Goal: Task Accomplishment & Management: Manage account settings

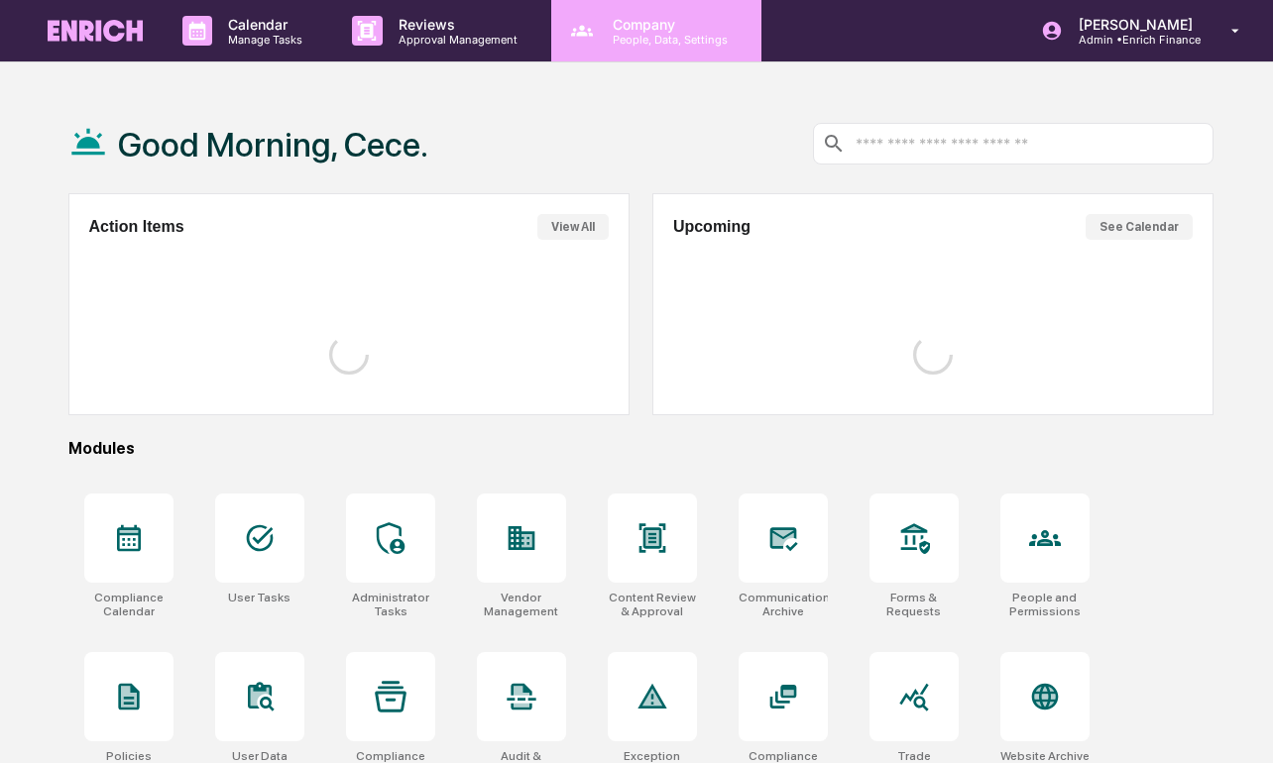
click at [571, 40] on icon at bounding box center [582, 31] width 30 height 30
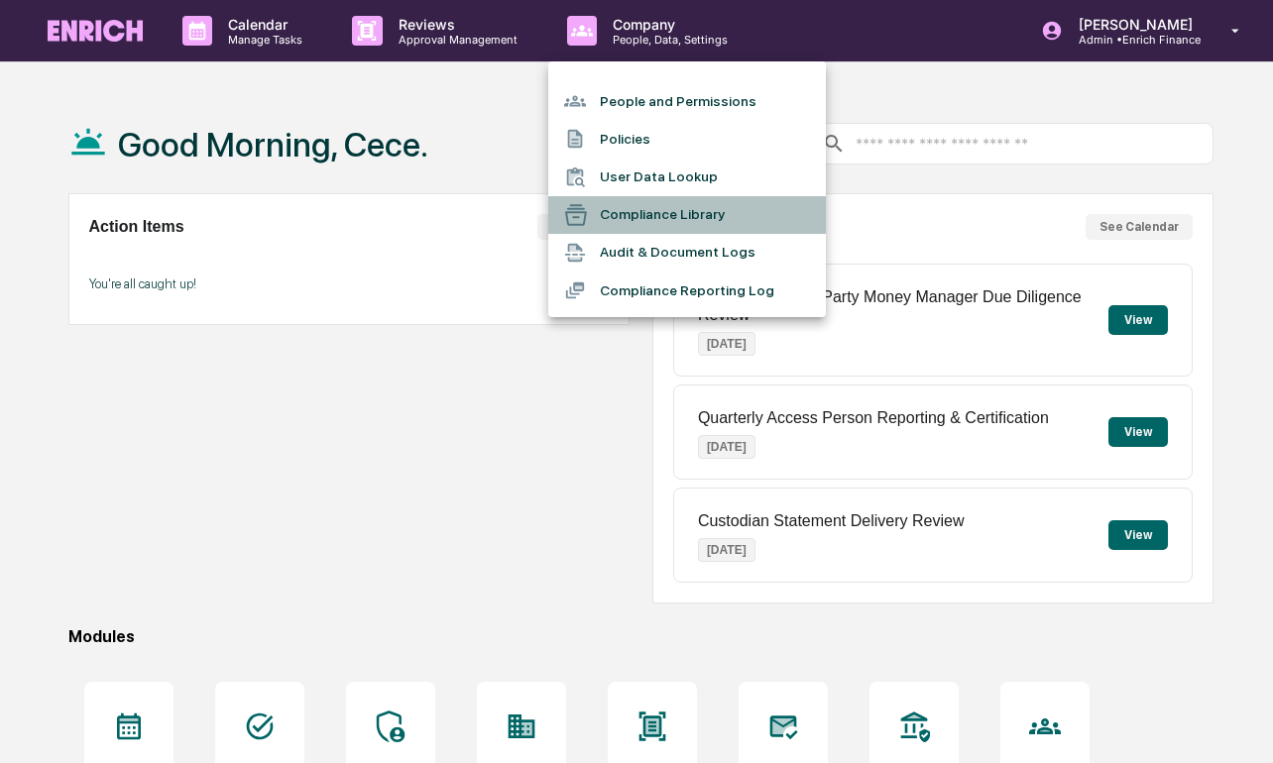
click at [622, 214] on li "Compliance Library" at bounding box center [687, 215] width 278 height 38
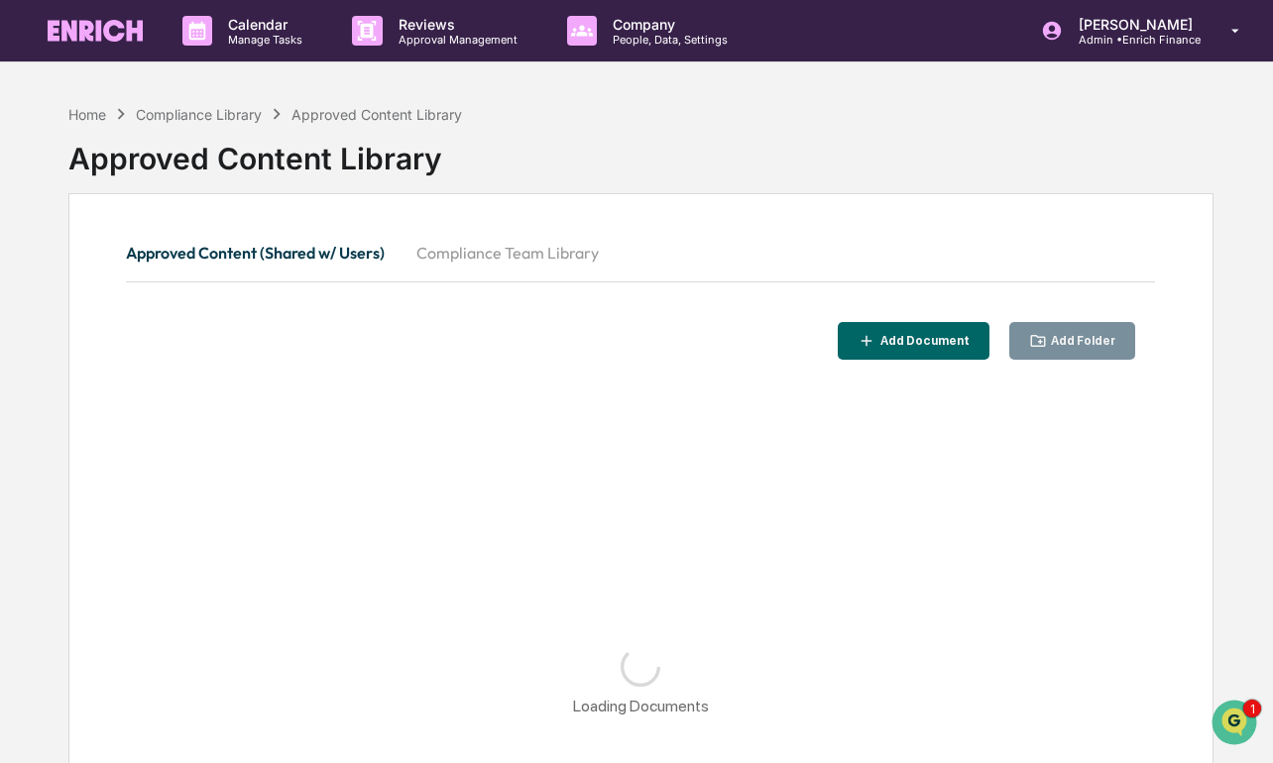
click at [569, 243] on button "Compliance Team Library" at bounding box center [508, 253] width 214 height 48
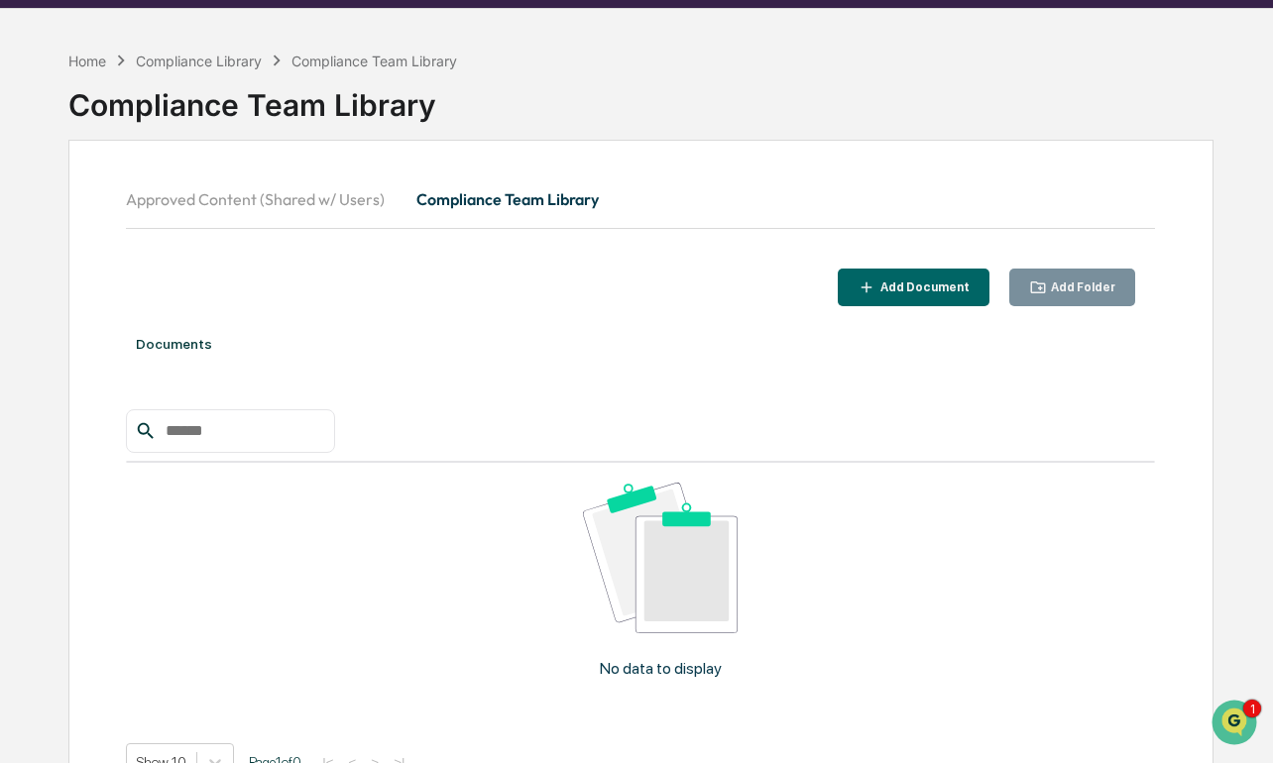
scroll to position [58, 0]
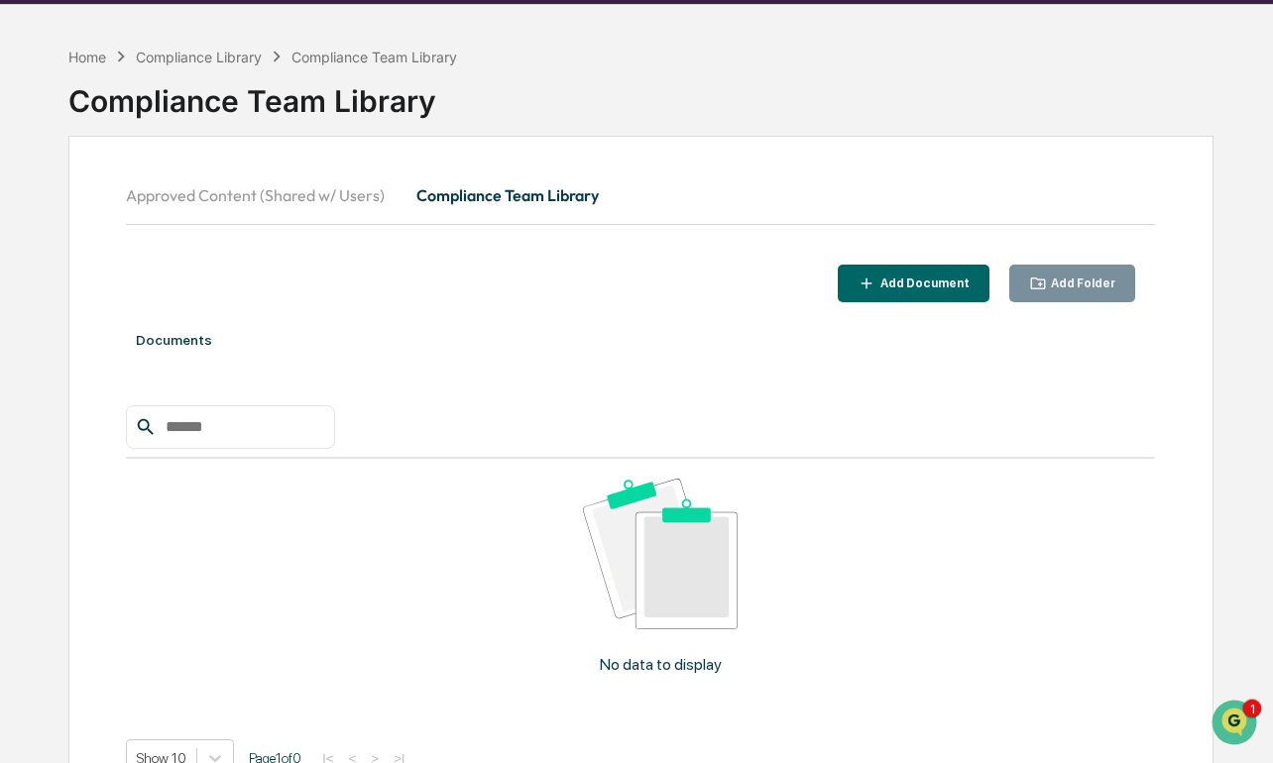
click at [1053, 291] on div "Add Folder" at bounding box center [1072, 284] width 87 height 19
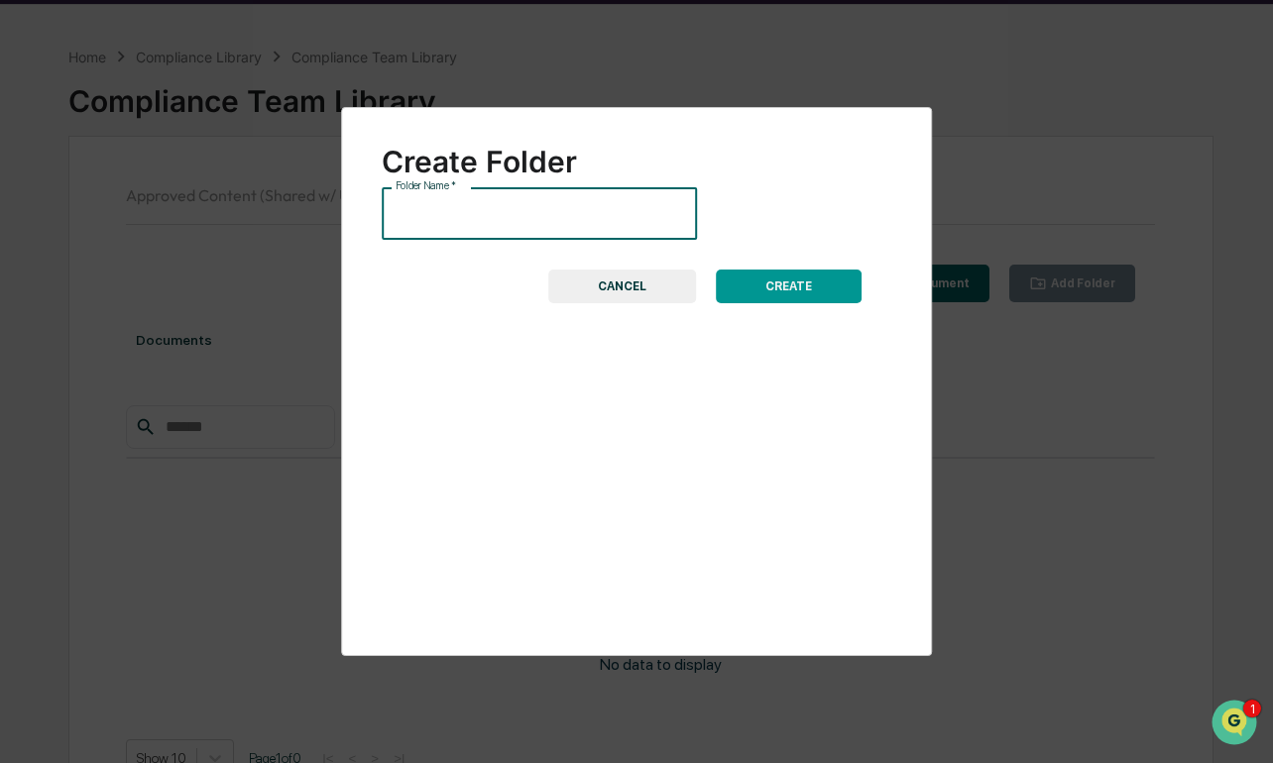
click at [579, 216] on input "Folder Name   *" at bounding box center [539, 213] width 315 height 53
type input "****"
click at [659, 289] on button "CANCEL" at bounding box center [622, 287] width 148 height 34
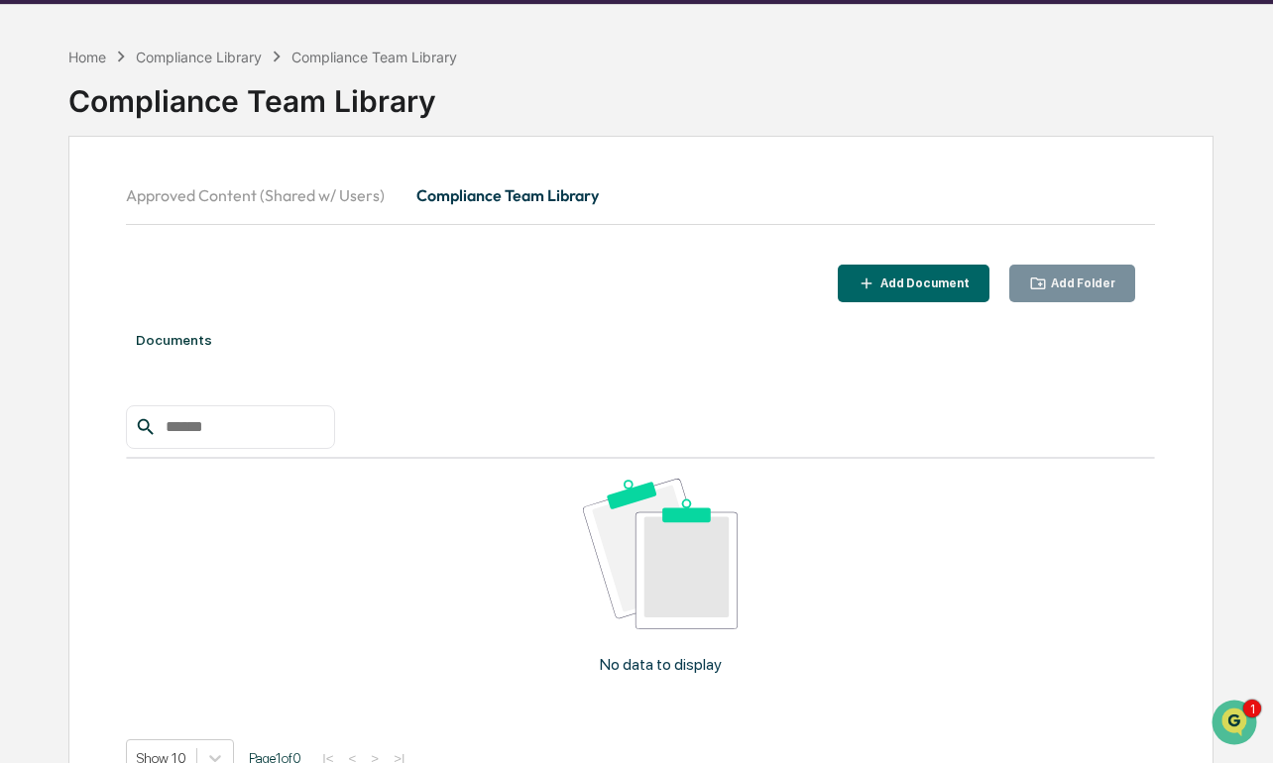
scroll to position [0, 0]
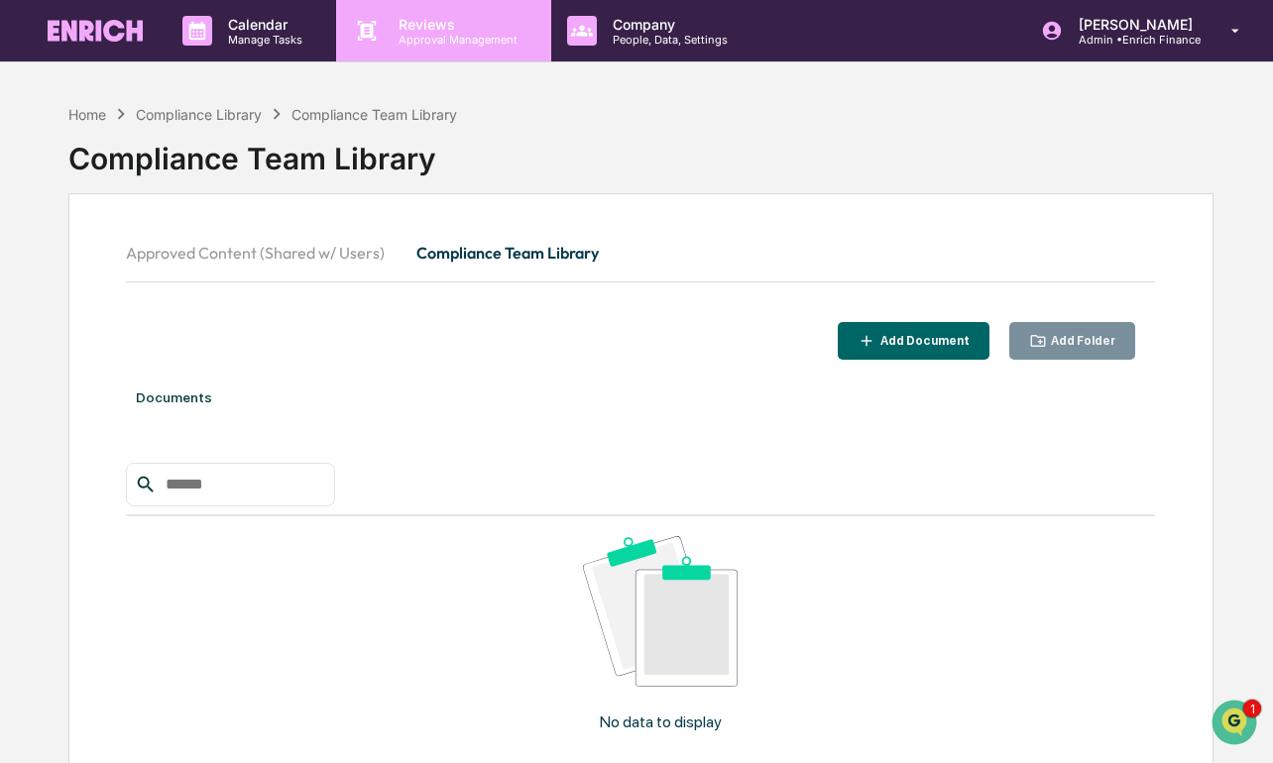
click at [432, 21] on p "Reviews" at bounding box center [455, 24] width 145 height 17
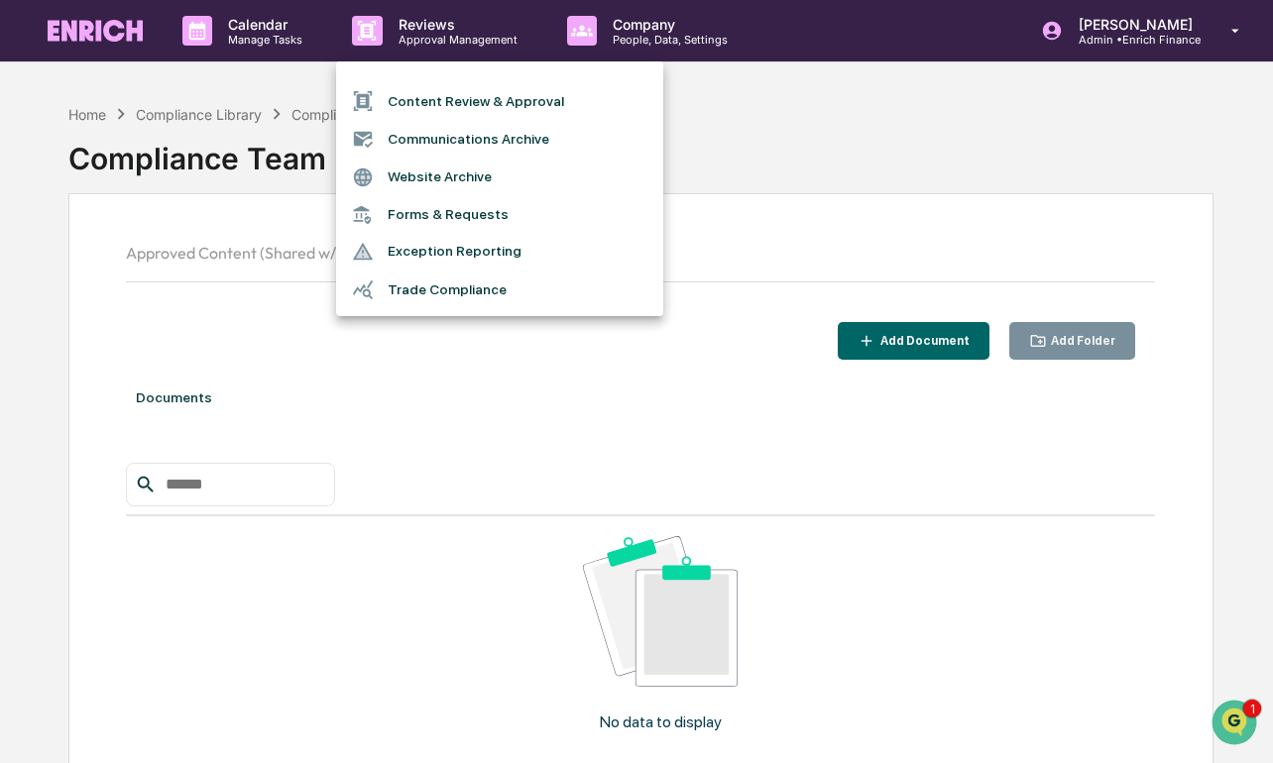
click at [579, 43] on div at bounding box center [636, 381] width 1273 height 763
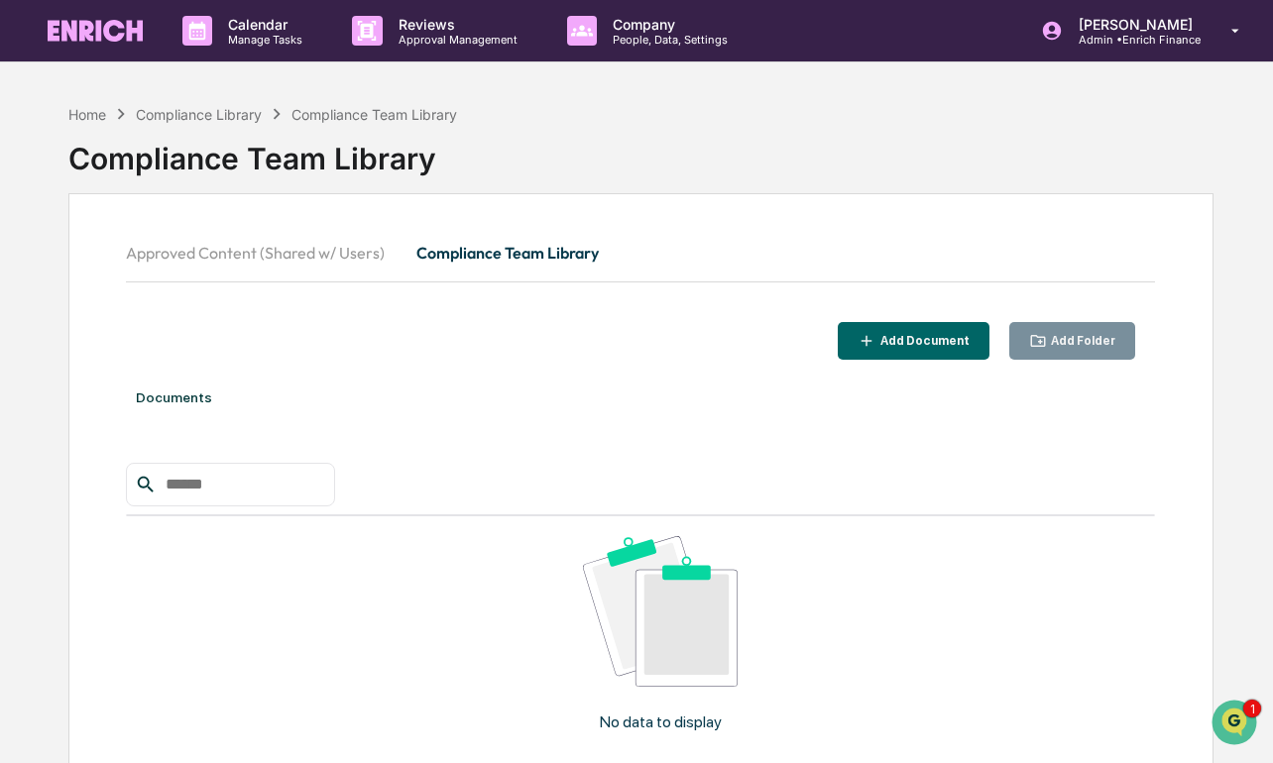
click at [579, 43] on div "Content Review & Approval Communications Archive Website Archive Forms & Reques…" at bounding box center [636, 381] width 1273 height 763
click at [579, 43] on icon at bounding box center [582, 31] width 30 height 30
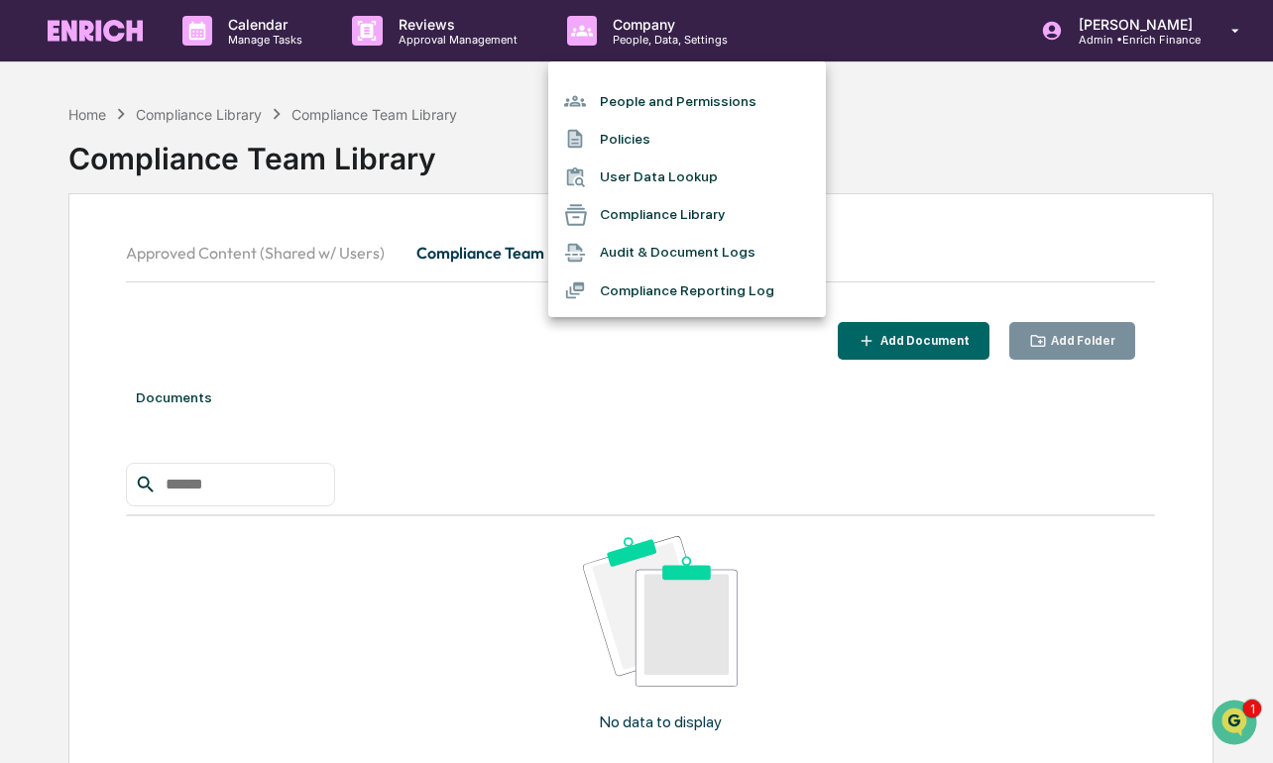
click at [644, 143] on li "Policies" at bounding box center [687, 139] width 278 height 38
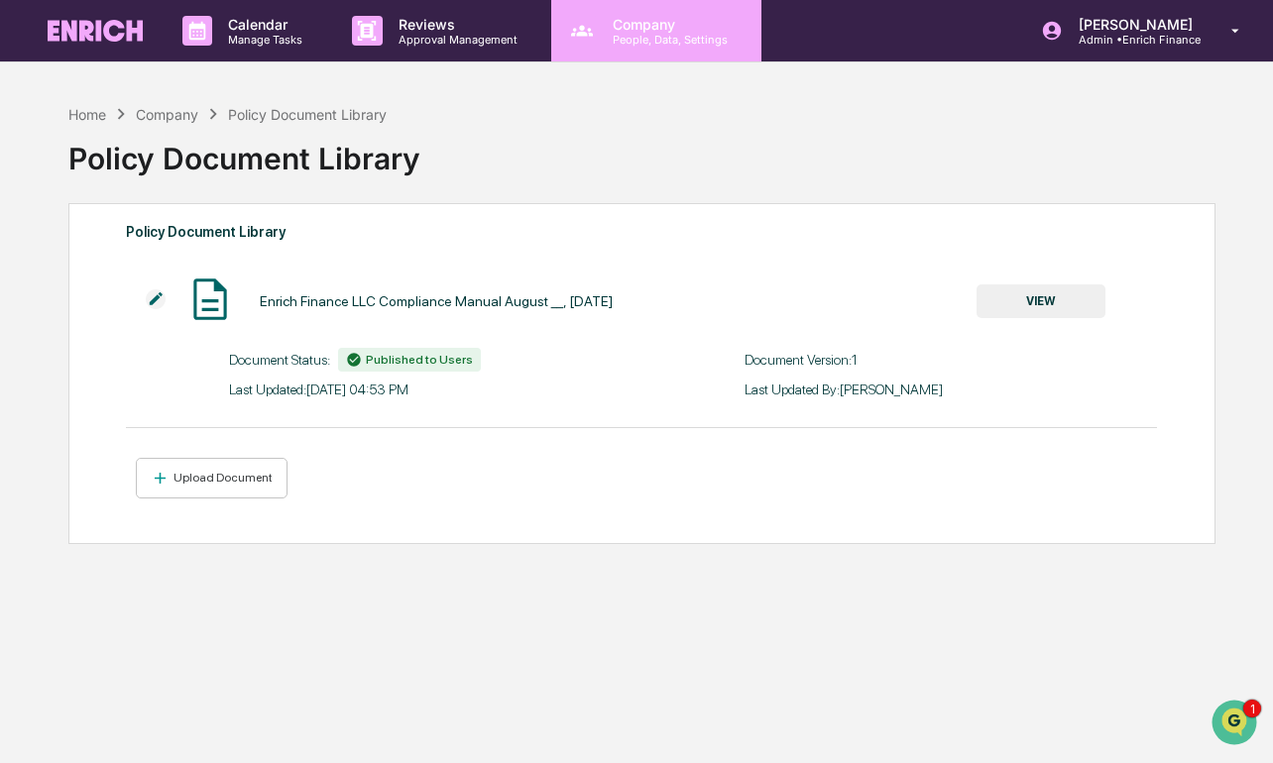
click at [625, 55] on div "Company People, Data, Settings" at bounding box center [656, 30] width 210 height 61
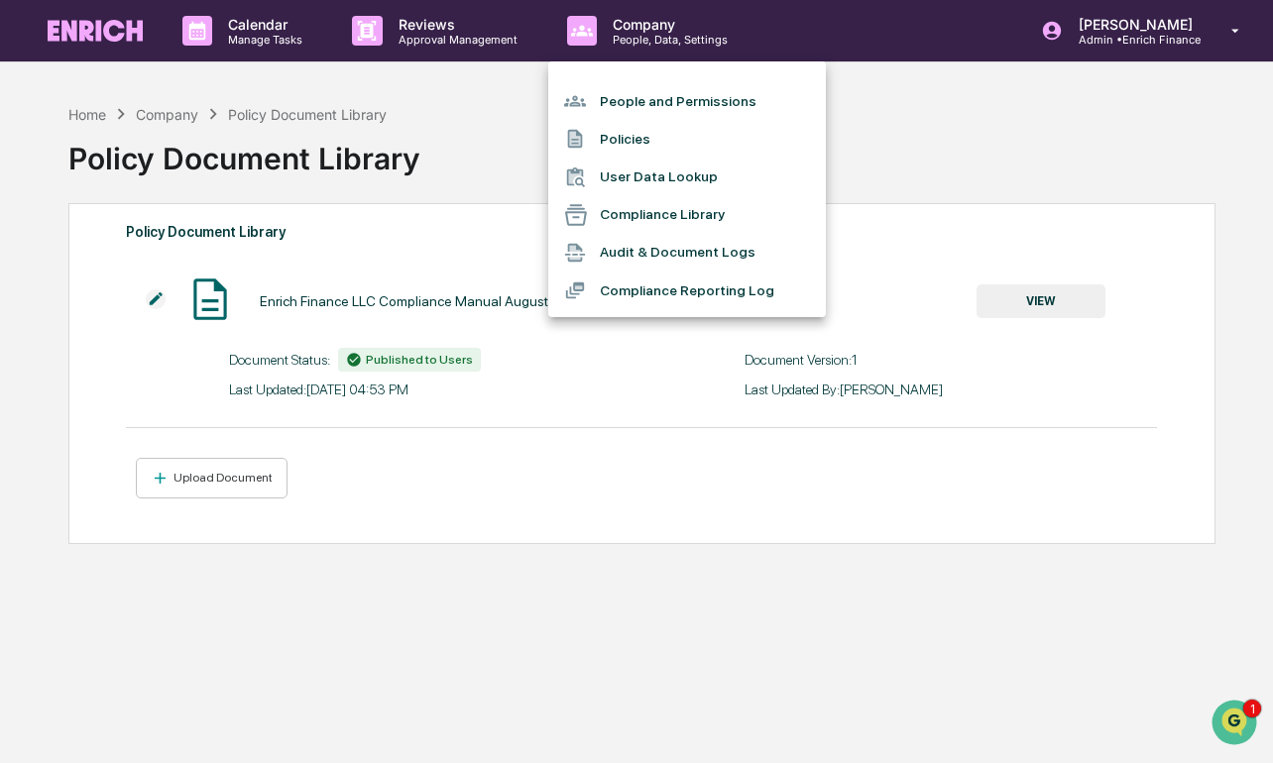
click at [630, 226] on li "Compliance Library" at bounding box center [687, 215] width 278 height 38
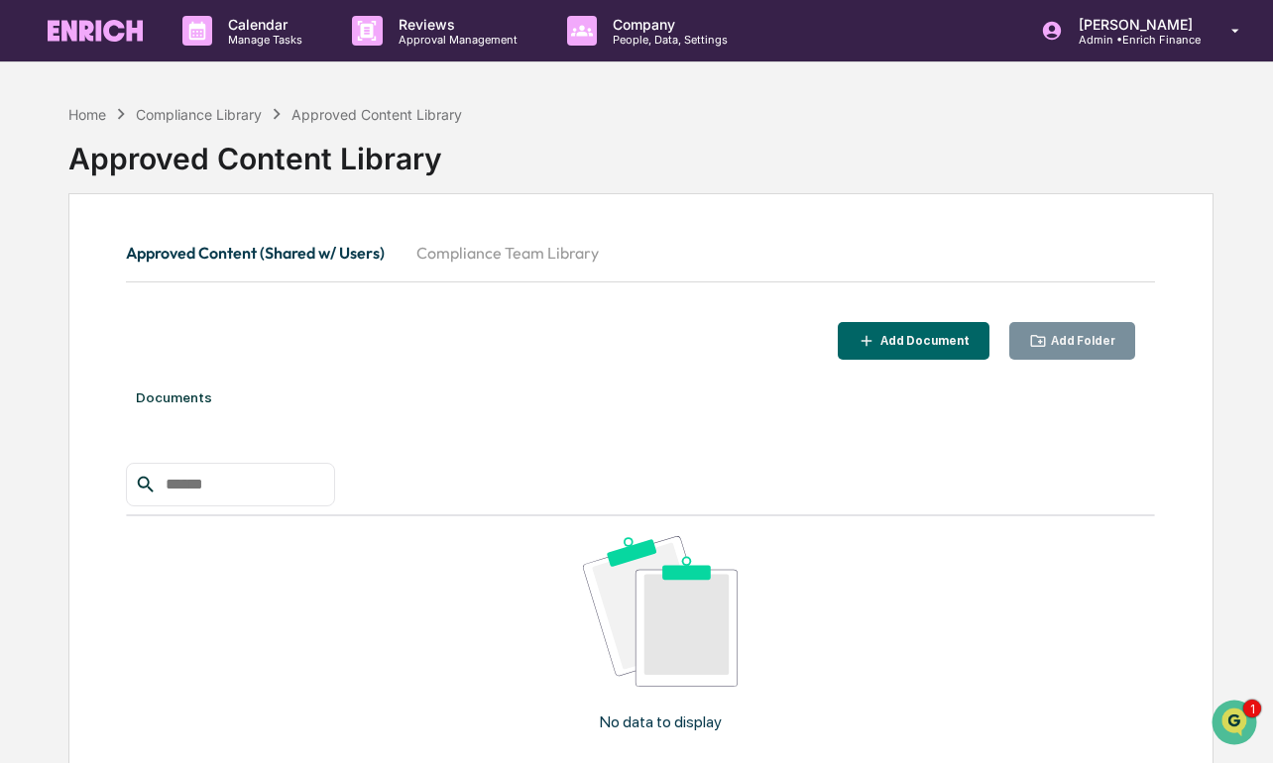
click at [1073, 332] on div "Add Folder" at bounding box center [1072, 341] width 87 height 19
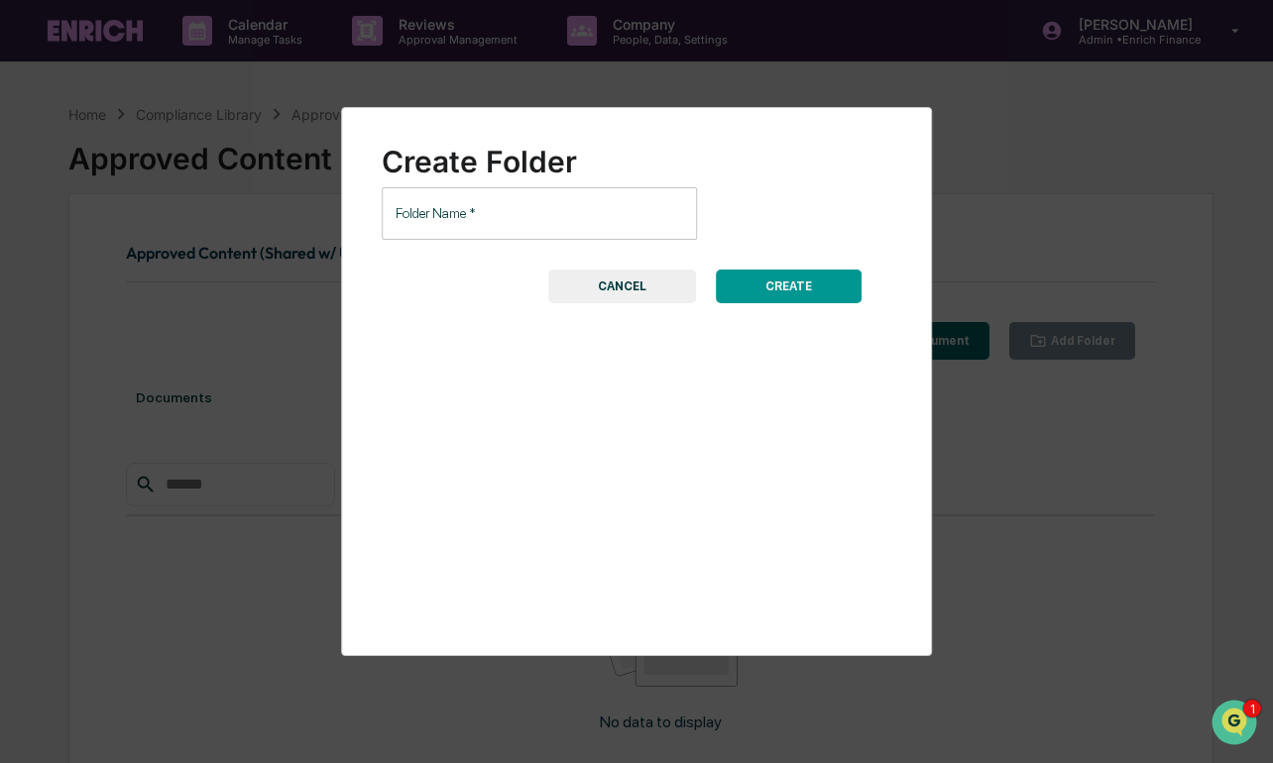
click at [611, 244] on div "Create Folder Folder Name   * Folder Name   * CREATE CANCEL" at bounding box center [637, 215] width 510 height 175
click at [628, 218] on input "Folder Name   *" at bounding box center [539, 213] width 315 height 53
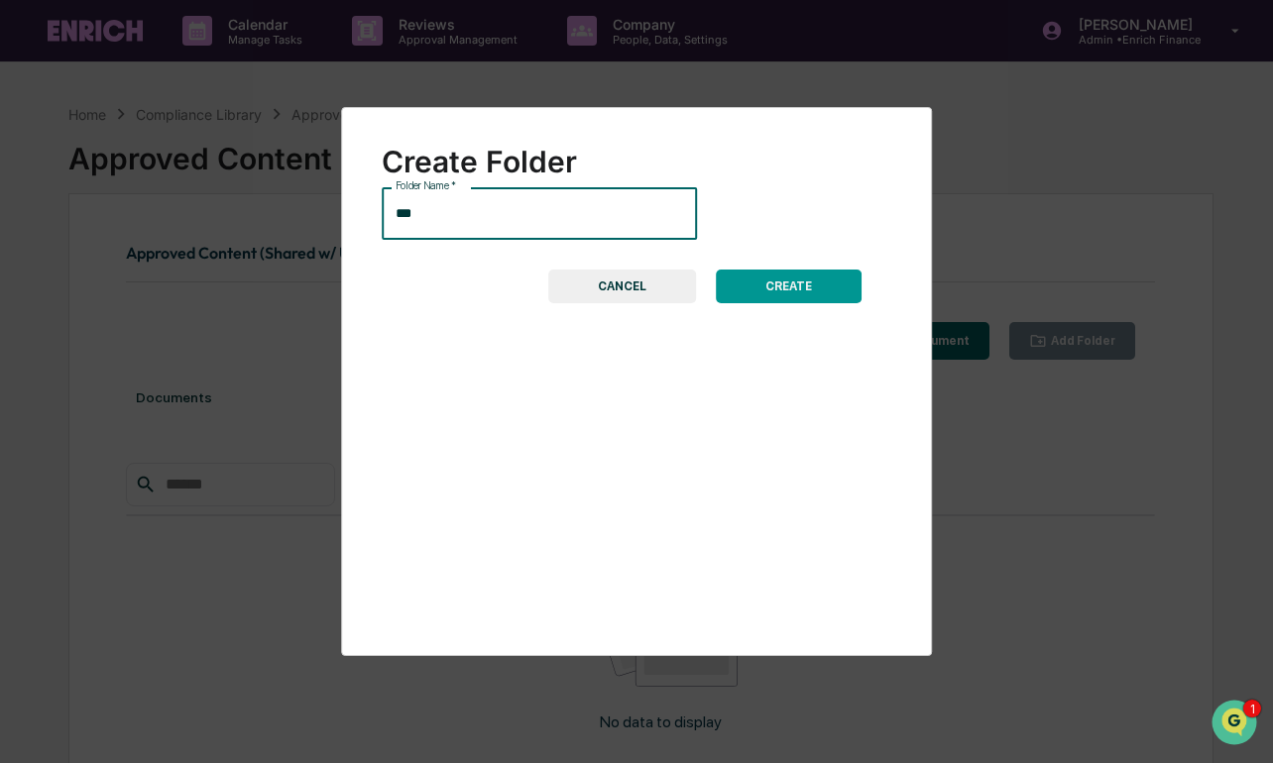
type input "***"
click at [764, 292] on button "CREATE" at bounding box center [789, 287] width 146 height 34
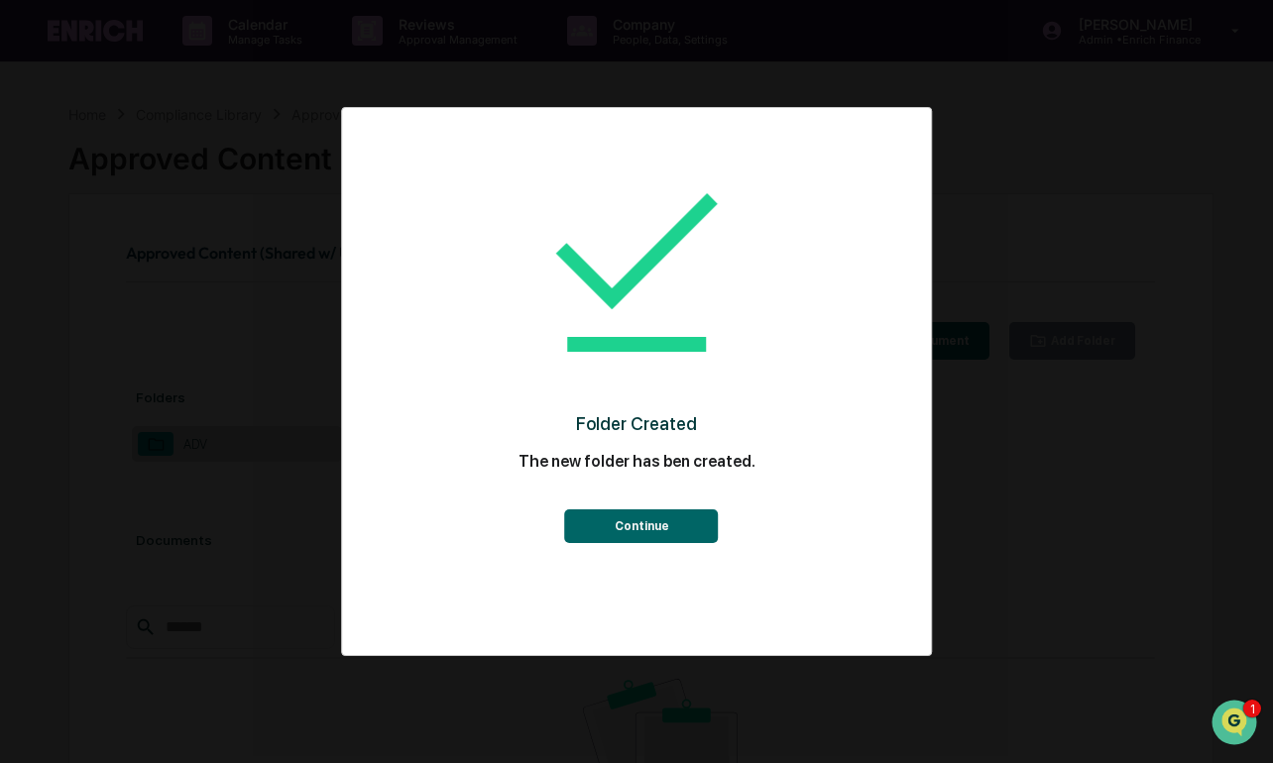
click at [620, 515] on button "Continue" at bounding box center [642, 527] width 154 height 34
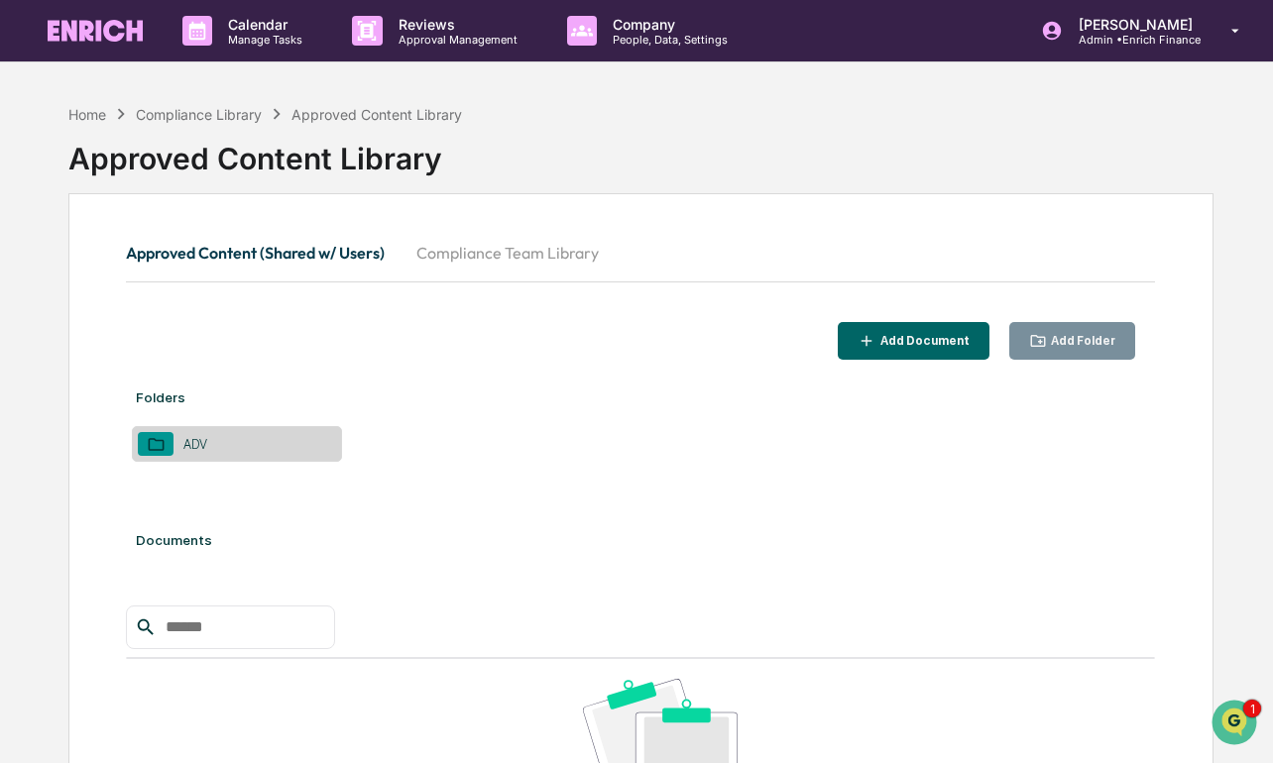
click at [1046, 365] on div "Approved Content (Shared w/ Users) Compliance Team Library Add Document Add Fol…" at bounding box center [641, 628] width 1146 height 870
click at [1057, 339] on div "Add Folder" at bounding box center [1081, 341] width 68 height 14
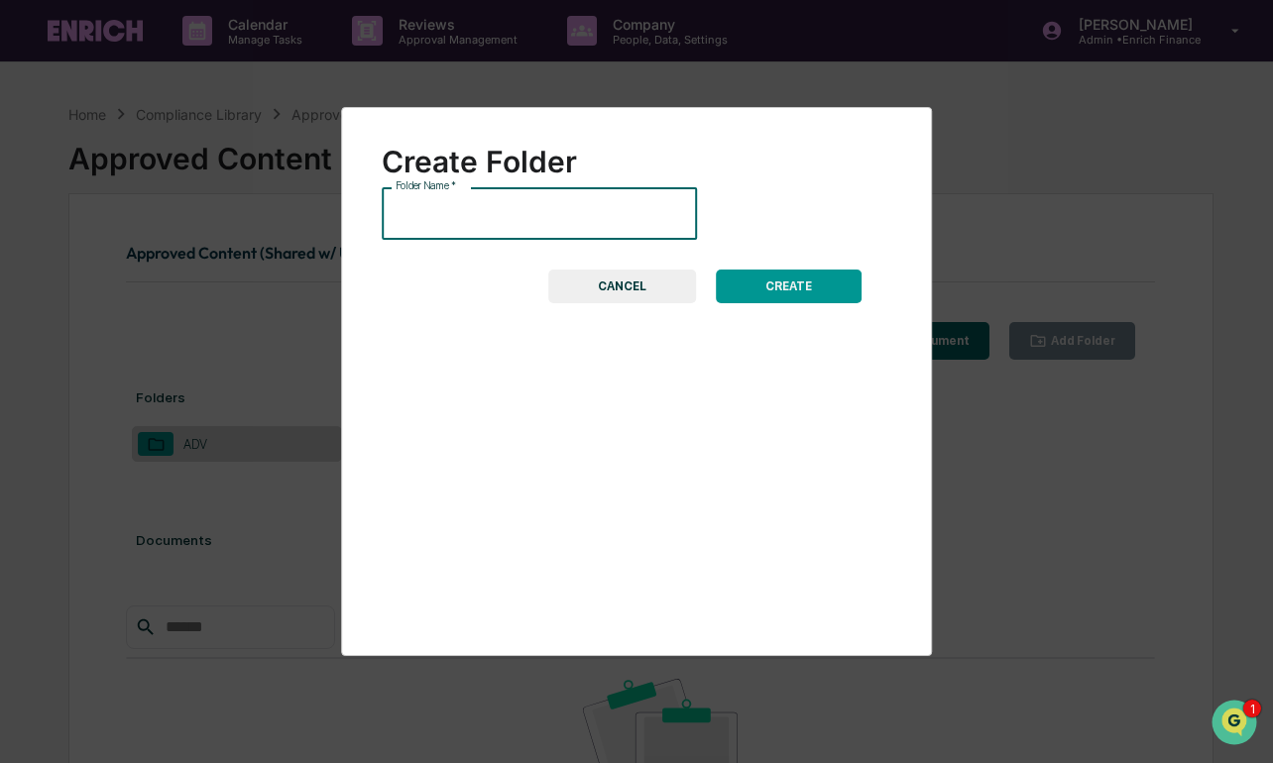
click at [630, 222] on input "Folder Name   *" at bounding box center [539, 213] width 315 height 53
type input "*******"
click at [723, 282] on button "CREATE" at bounding box center [789, 287] width 146 height 34
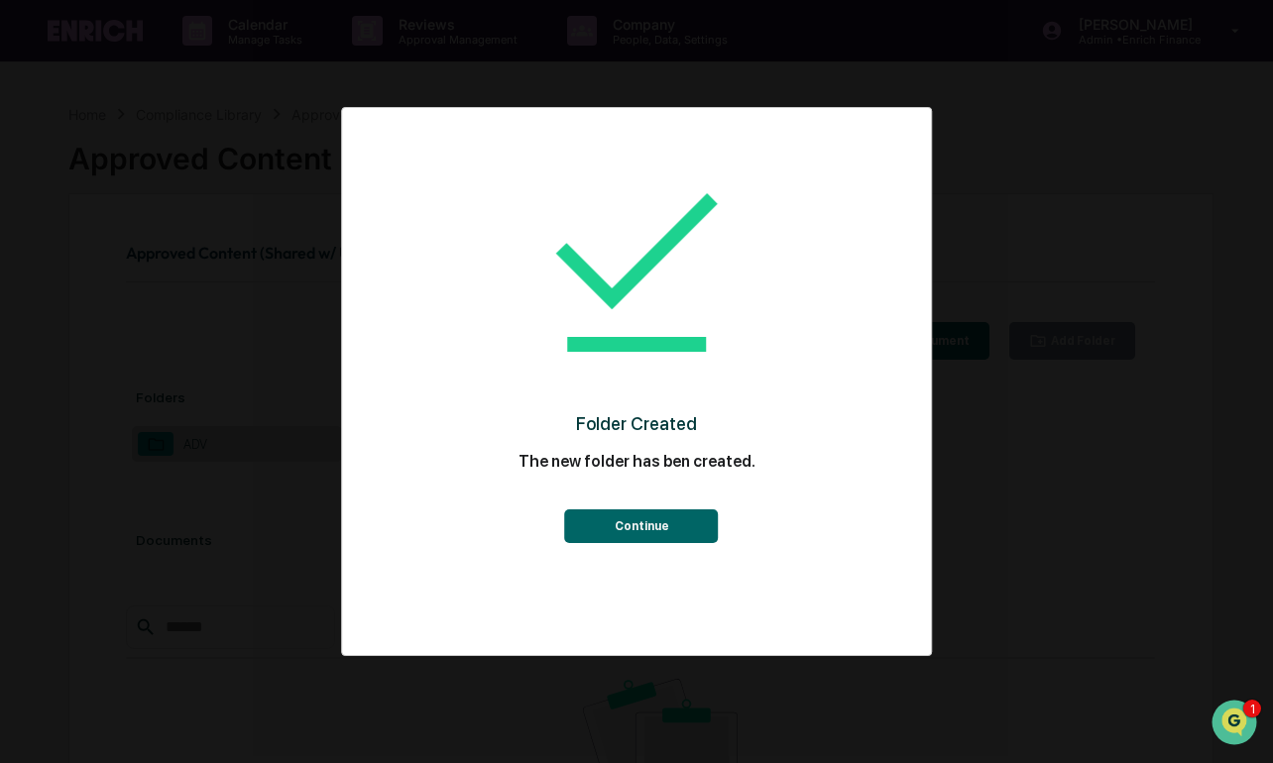
click at [654, 521] on button "Continue" at bounding box center [642, 527] width 154 height 34
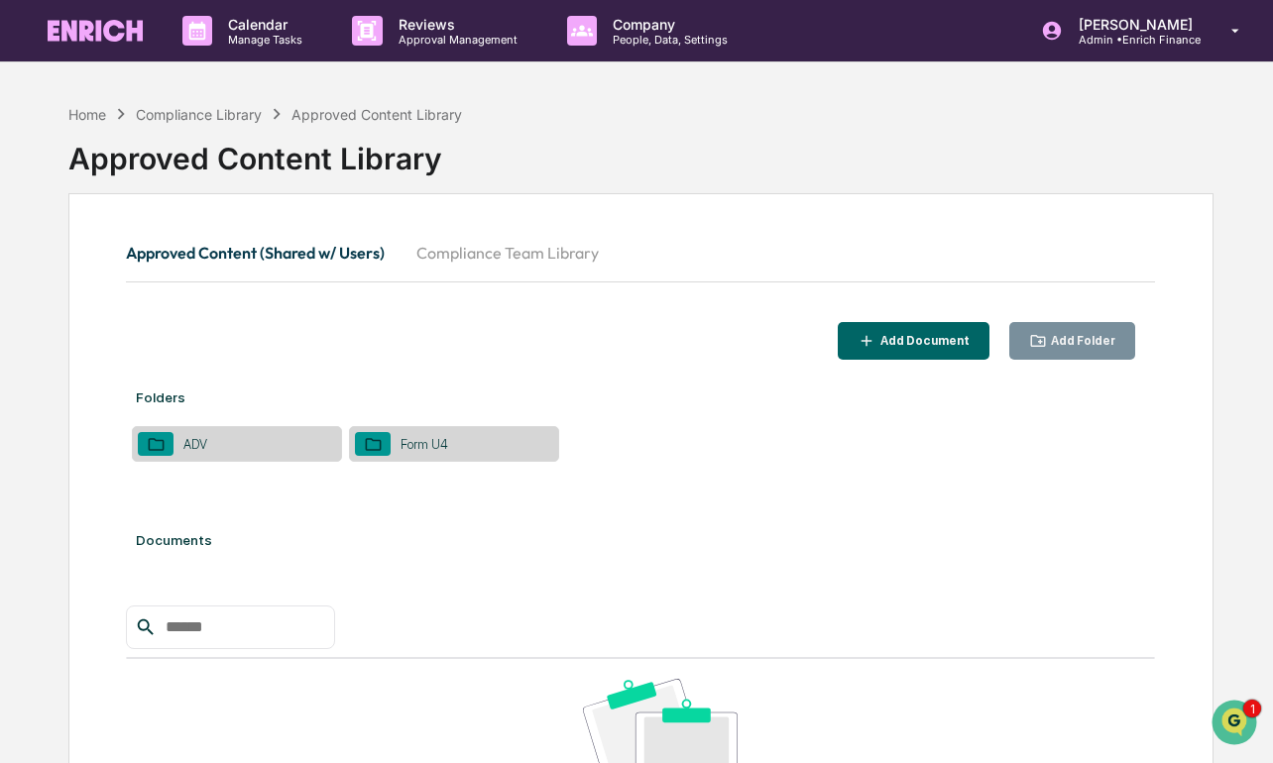
click at [1072, 353] on button "Add Folder" at bounding box center [1072, 341] width 127 height 39
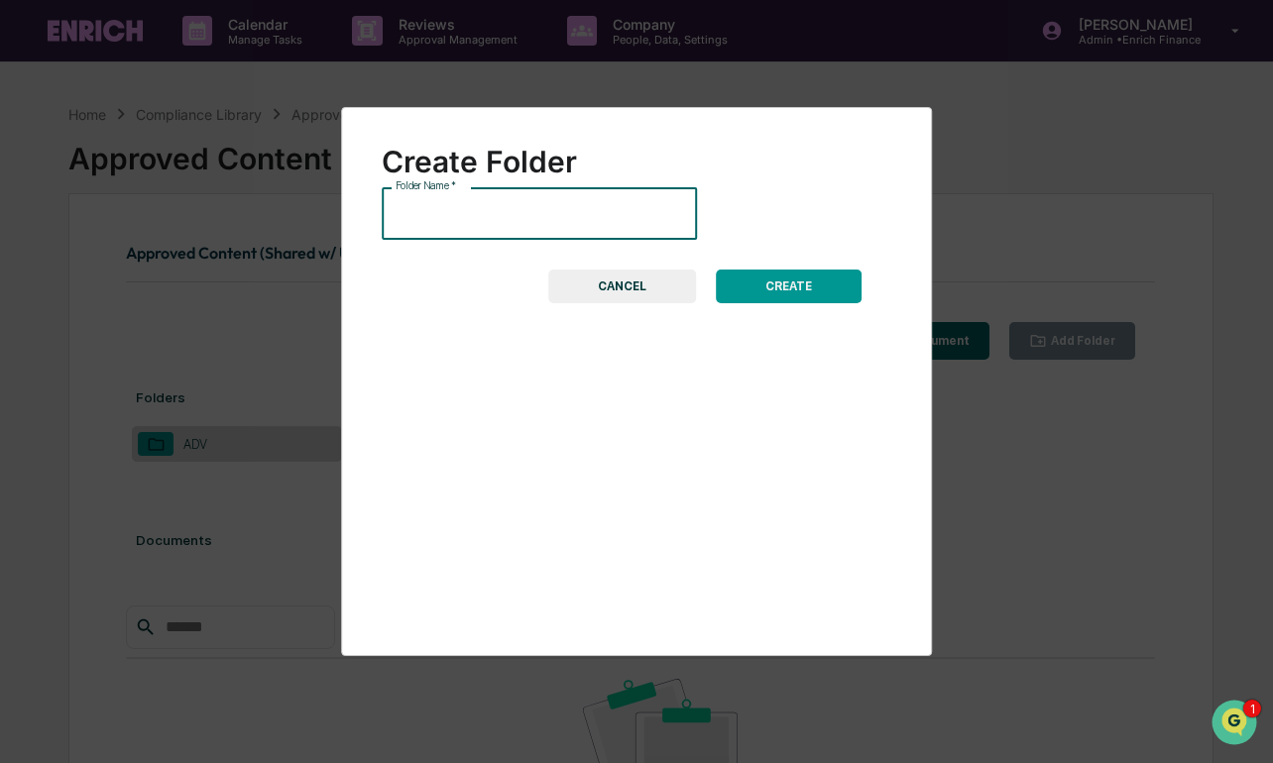
click at [565, 209] on input "Folder Name   *" at bounding box center [539, 213] width 315 height 53
type input "**********"
click at [759, 283] on button "CREATE" at bounding box center [789, 287] width 146 height 34
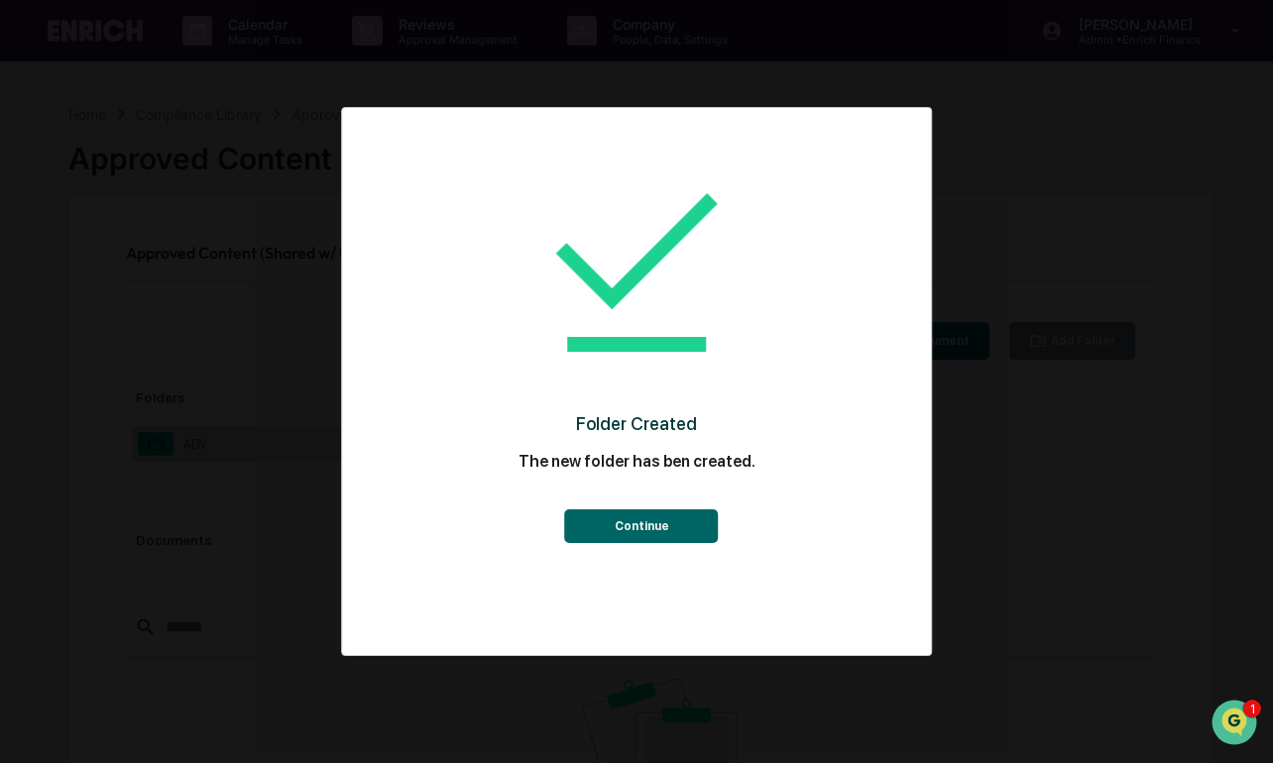
click at [664, 518] on button "Continue" at bounding box center [642, 527] width 154 height 34
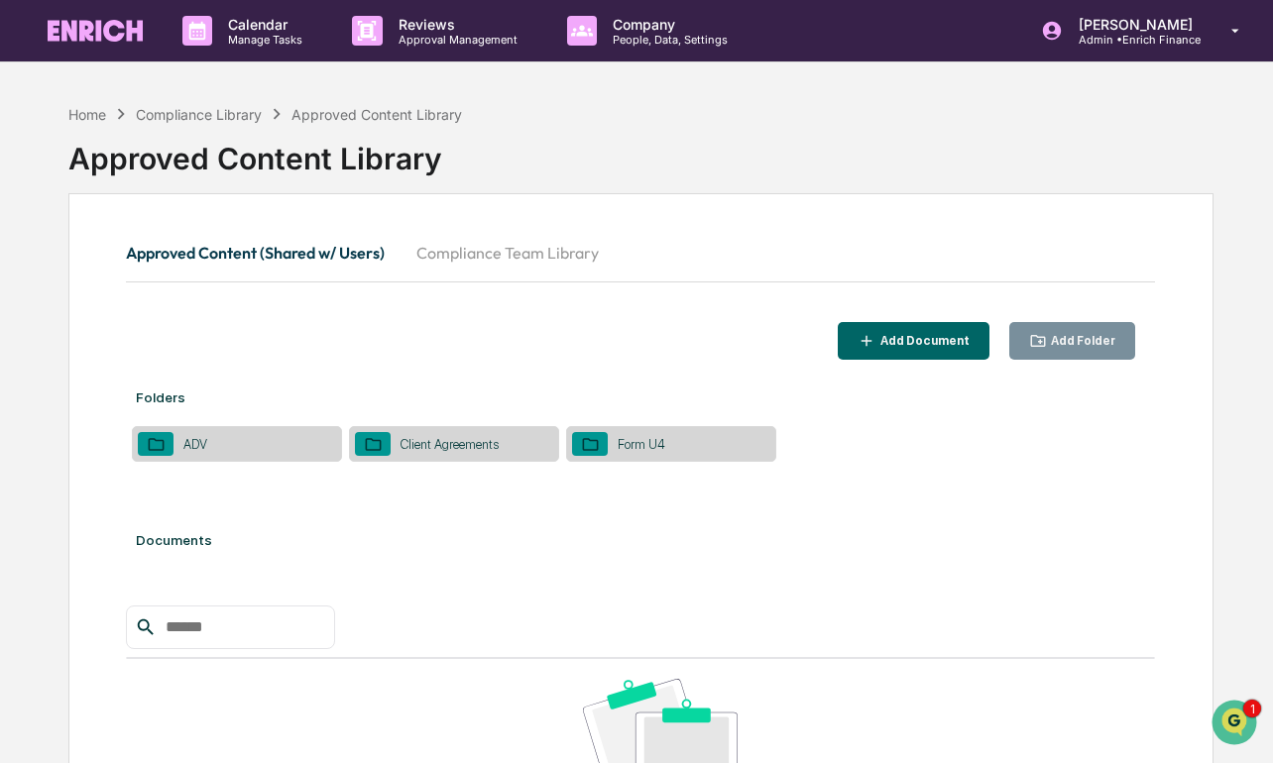
click at [1047, 343] on div "Add Folder" at bounding box center [1081, 341] width 68 height 14
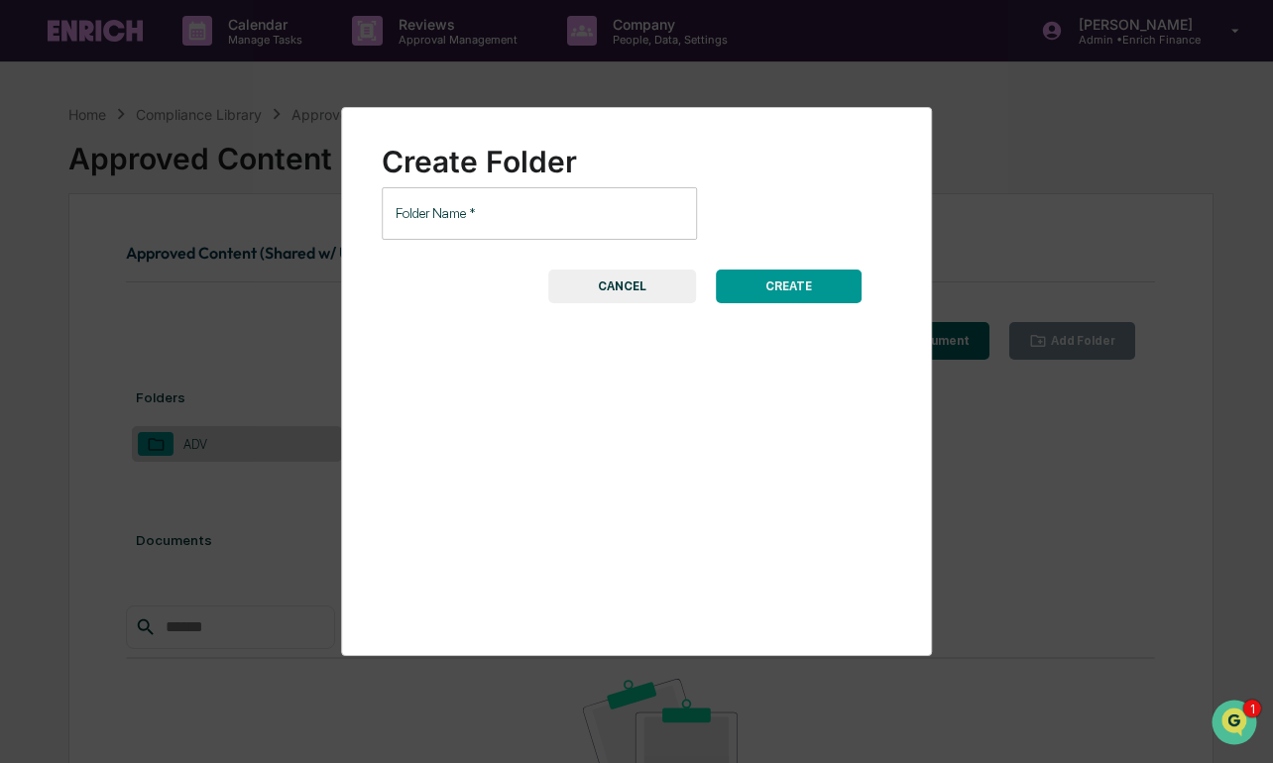
click at [527, 223] on input "Folder Name   *" at bounding box center [539, 213] width 315 height 53
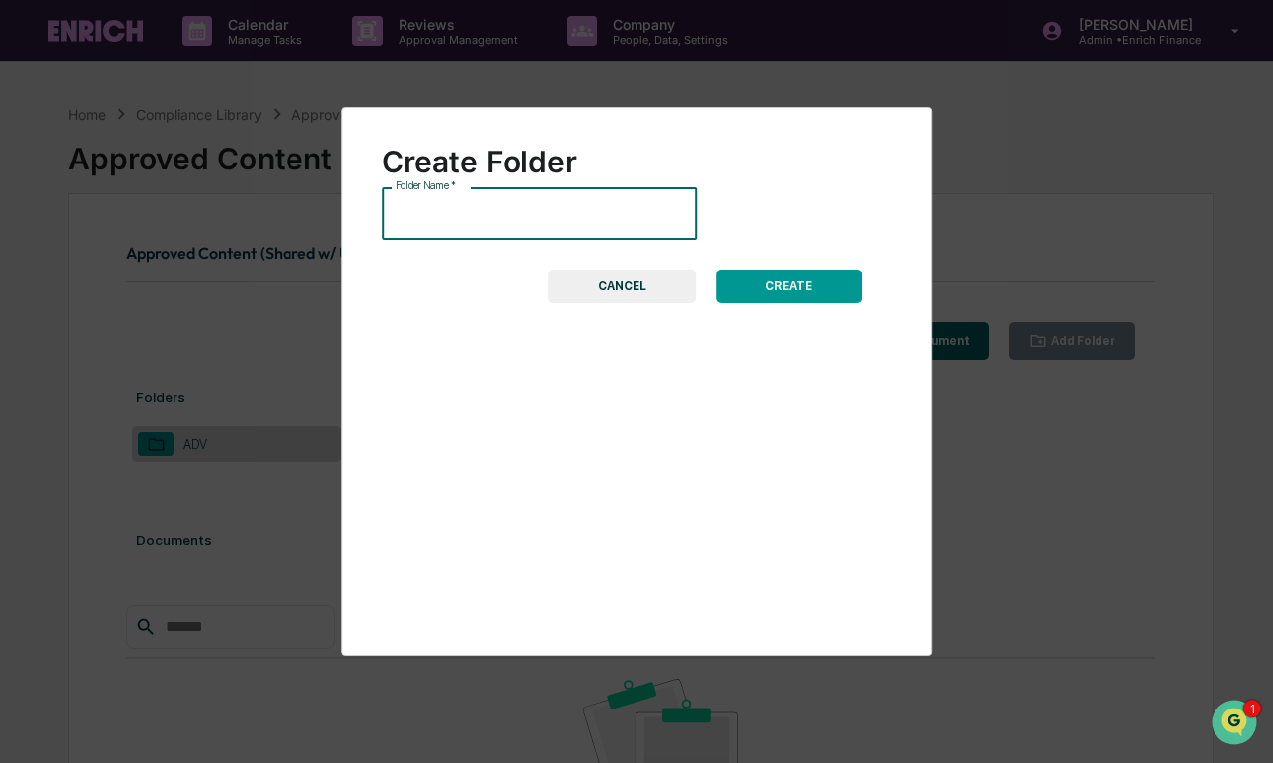
paste input "**********"
type input "**********"
click at [827, 295] on button "CREATE" at bounding box center [789, 287] width 146 height 34
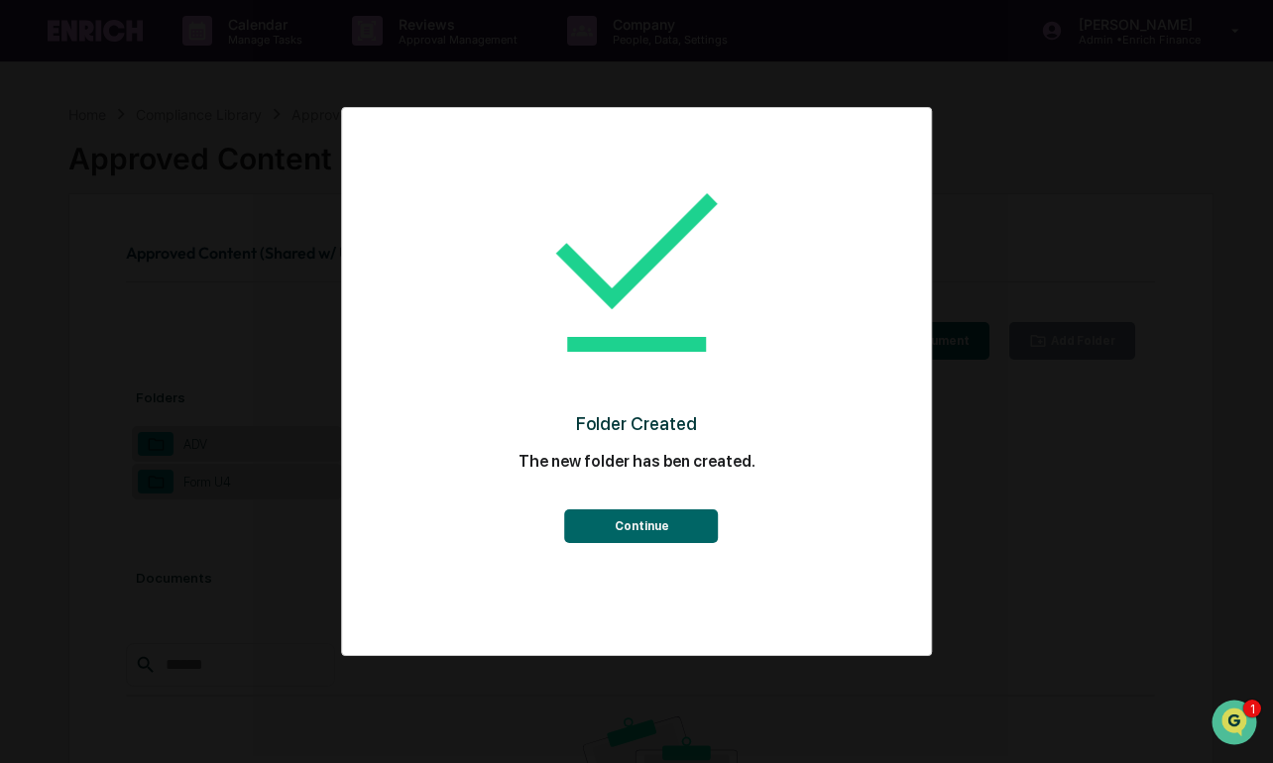
click at [660, 518] on button "Continue" at bounding box center [642, 527] width 154 height 34
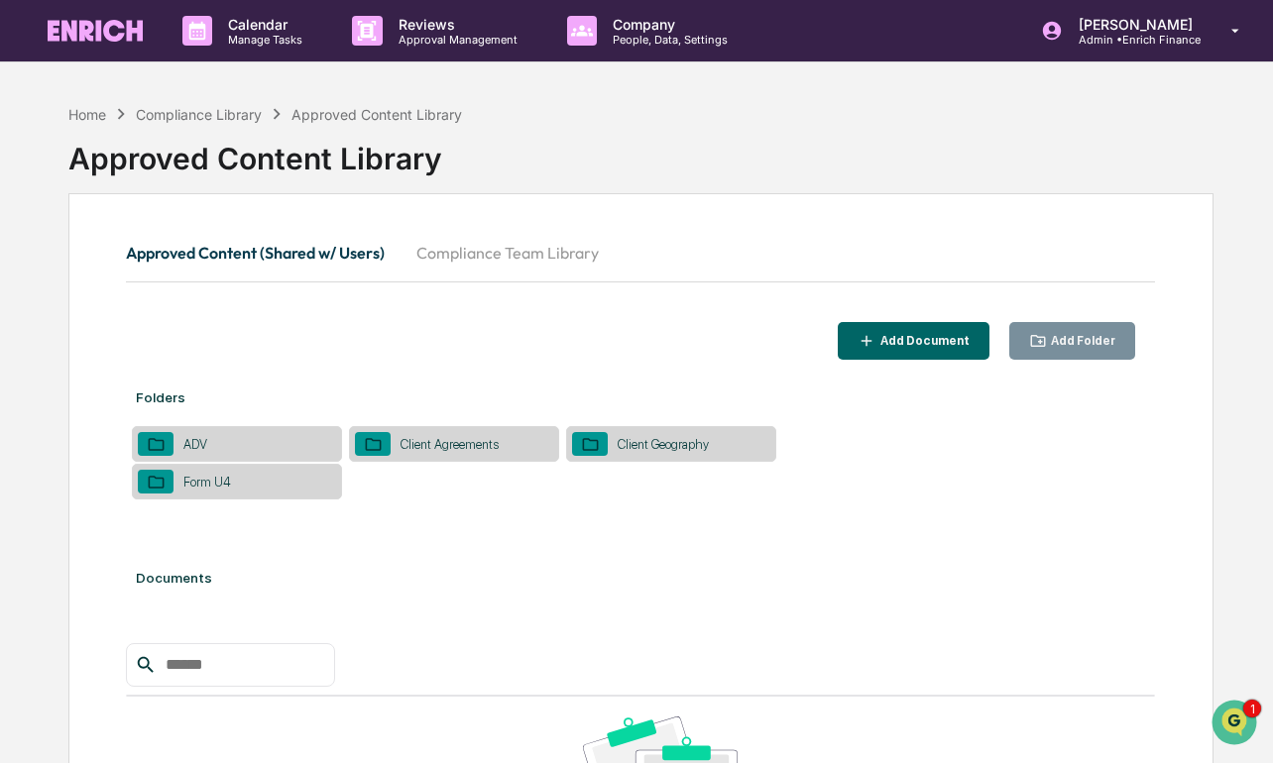
click at [1040, 350] on button "Add Folder" at bounding box center [1072, 341] width 127 height 39
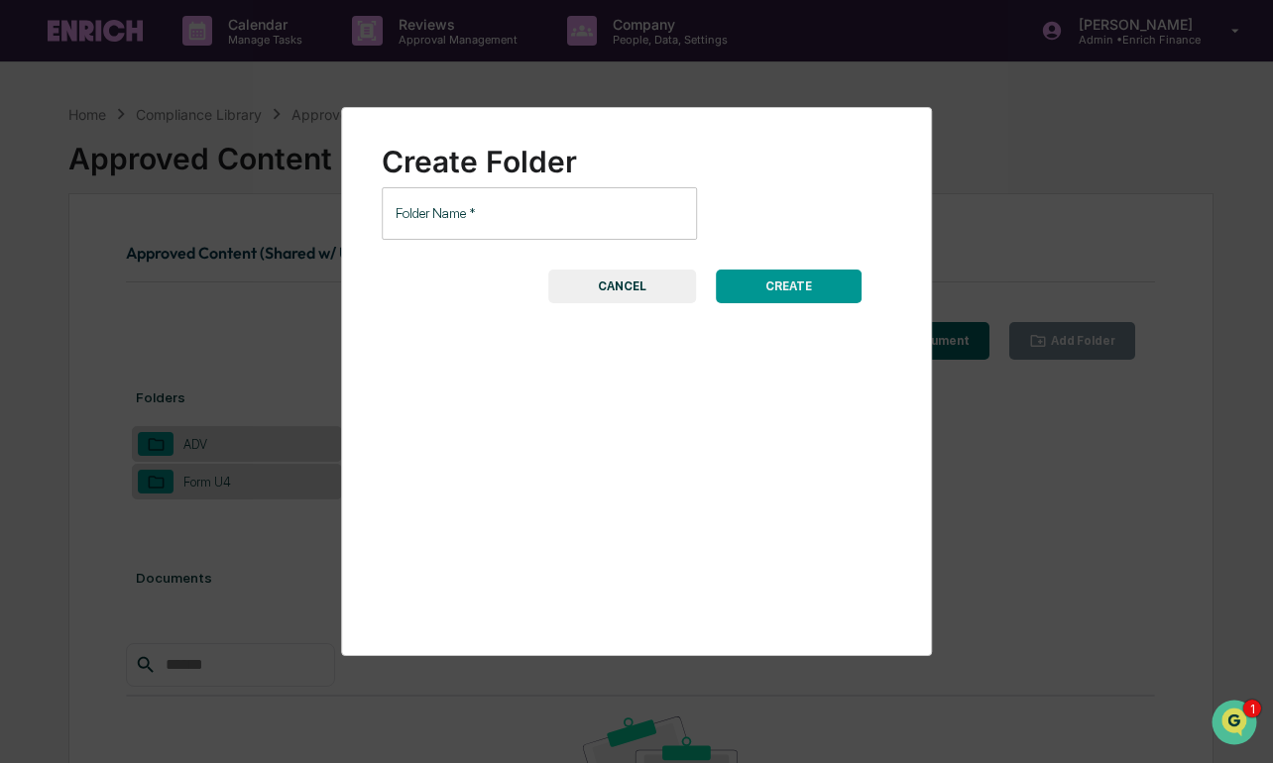
click at [584, 219] on input "Folder Name   *" at bounding box center [539, 213] width 315 height 53
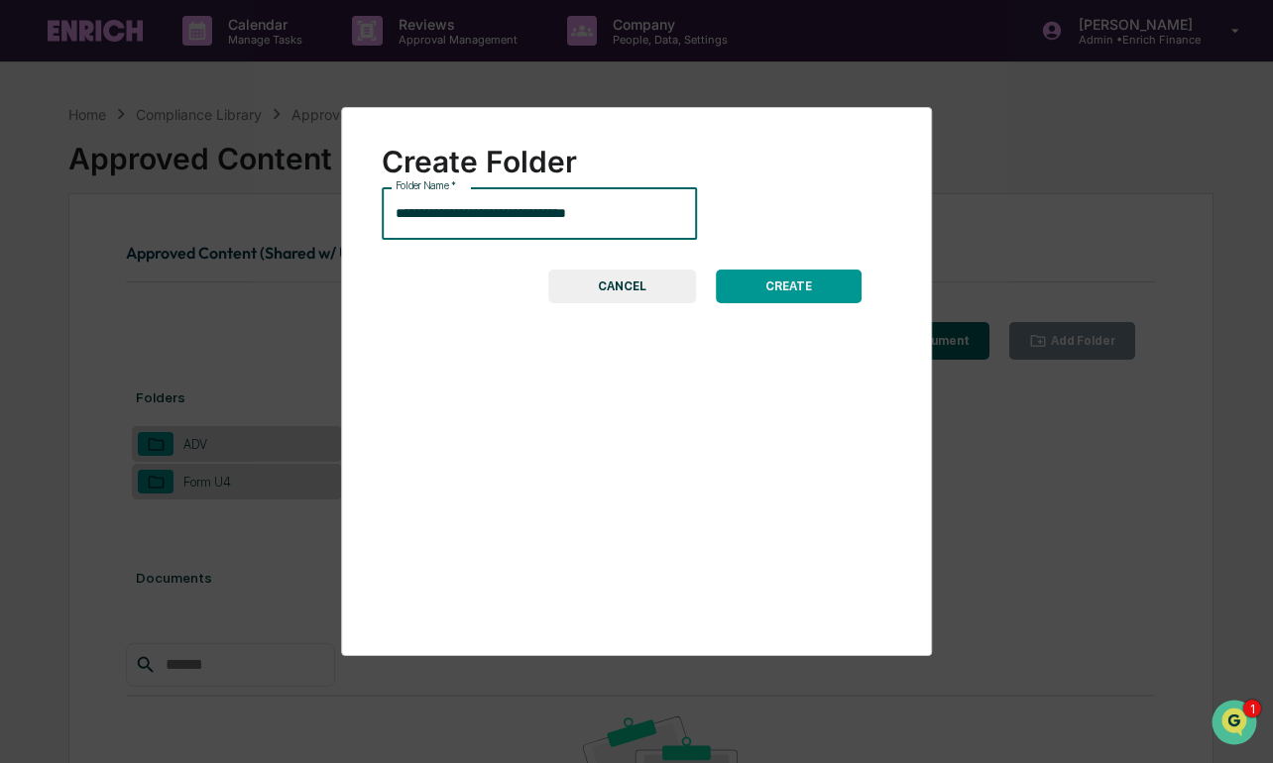
type input "**********"
click at [788, 284] on button "CREATE" at bounding box center [789, 287] width 146 height 34
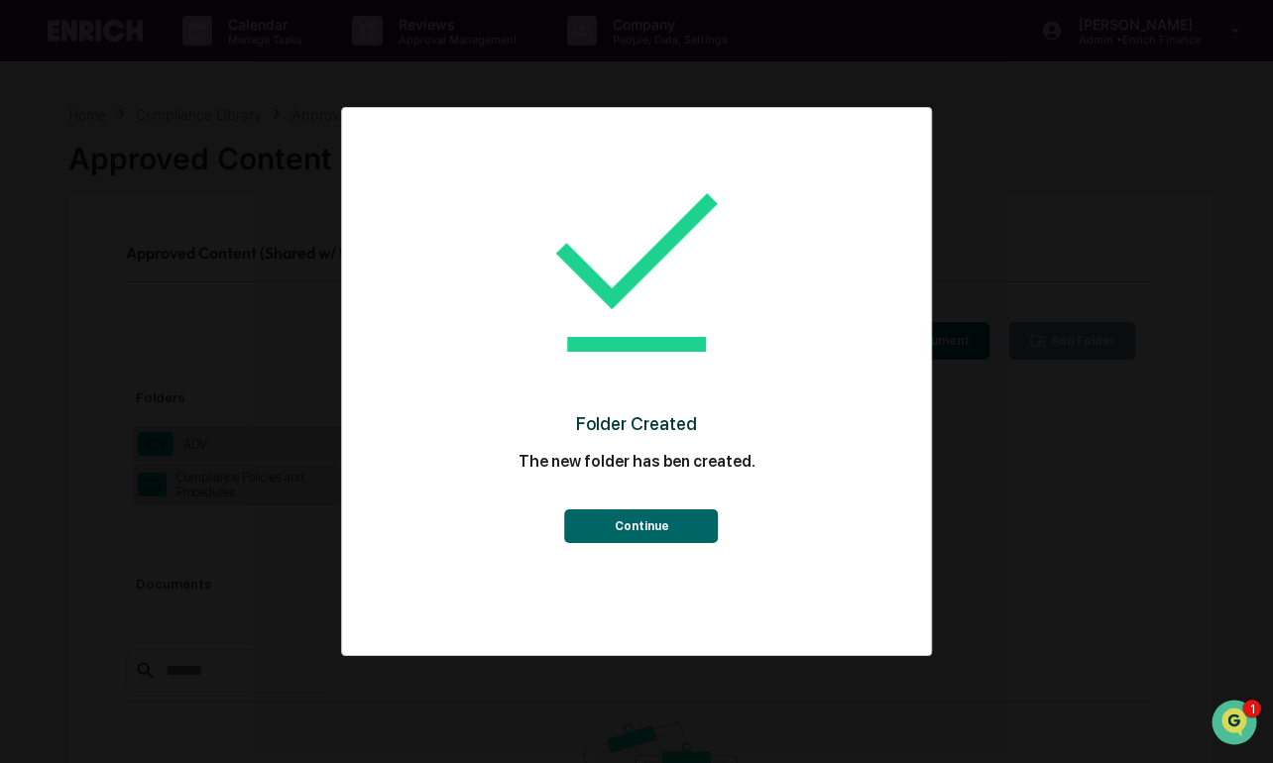
click at [655, 517] on button "Continue" at bounding box center [642, 527] width 154 height 34
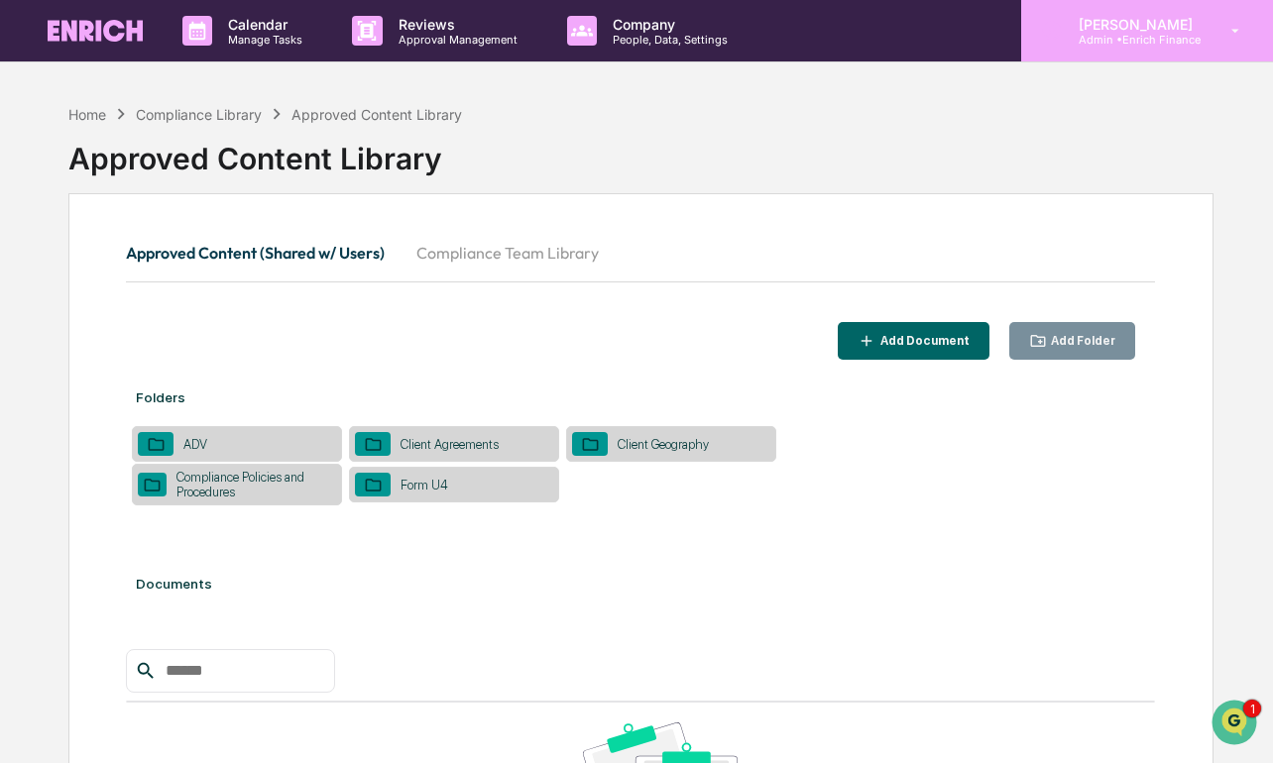
click at [1173, 43] on p "Admin • Enrich Finance" at bounding box center [1133, 40] width 140 height 14
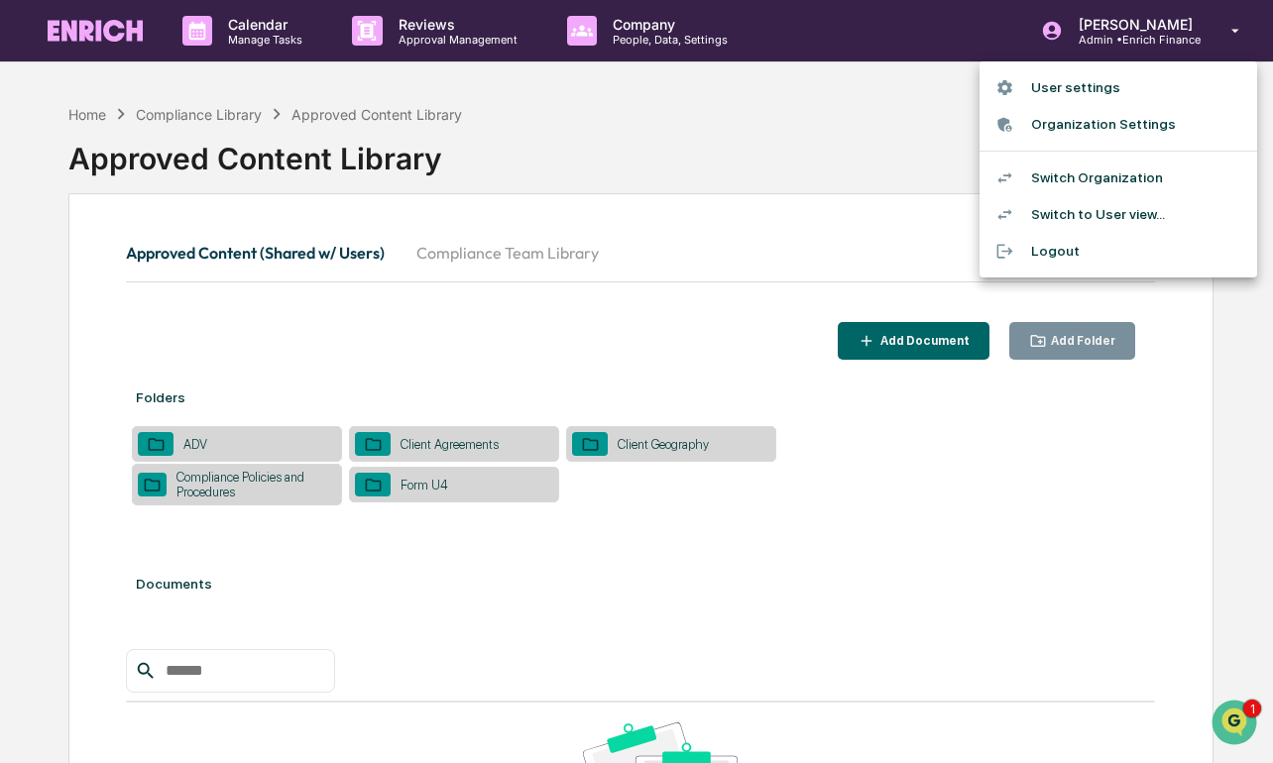
click at [1095, 180] on li "Switch Organization" at bounding box center [1119, 178] width 278 height 37
